Goal: Transaction & Acquisition: Purchase product/service

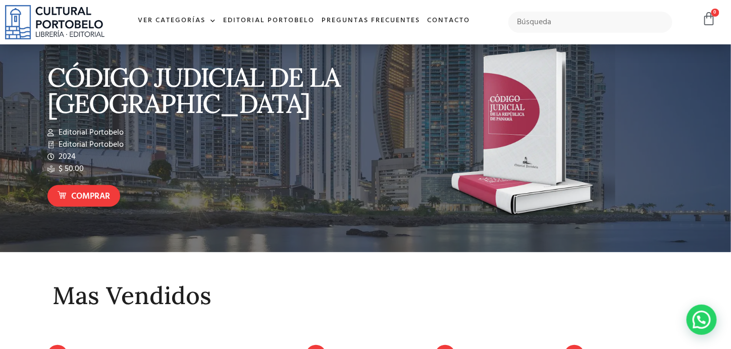
scroll to position [27, 0]
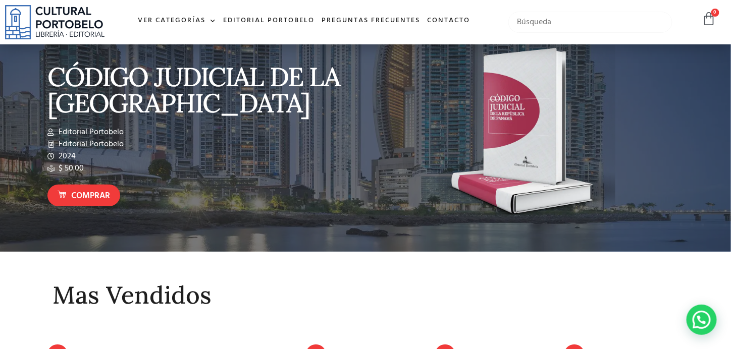
click at [634, 27] on input "text" at bounding box center [590, 22] width 164 height 21
type input "Habeas"
